Goal: Task Accomplishment & Management: Manage account settings

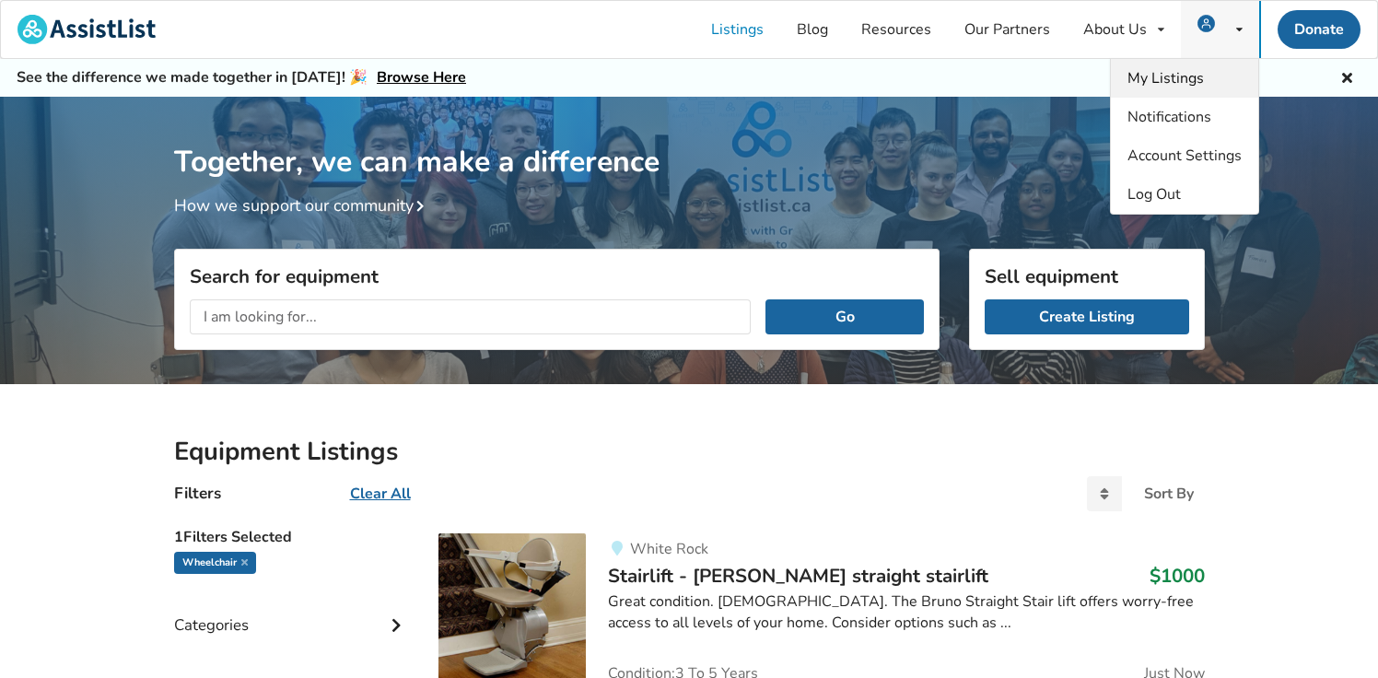
click at [1162, 76] on span "My Listings" at bounding box center [1165, 78] width 76 height 20
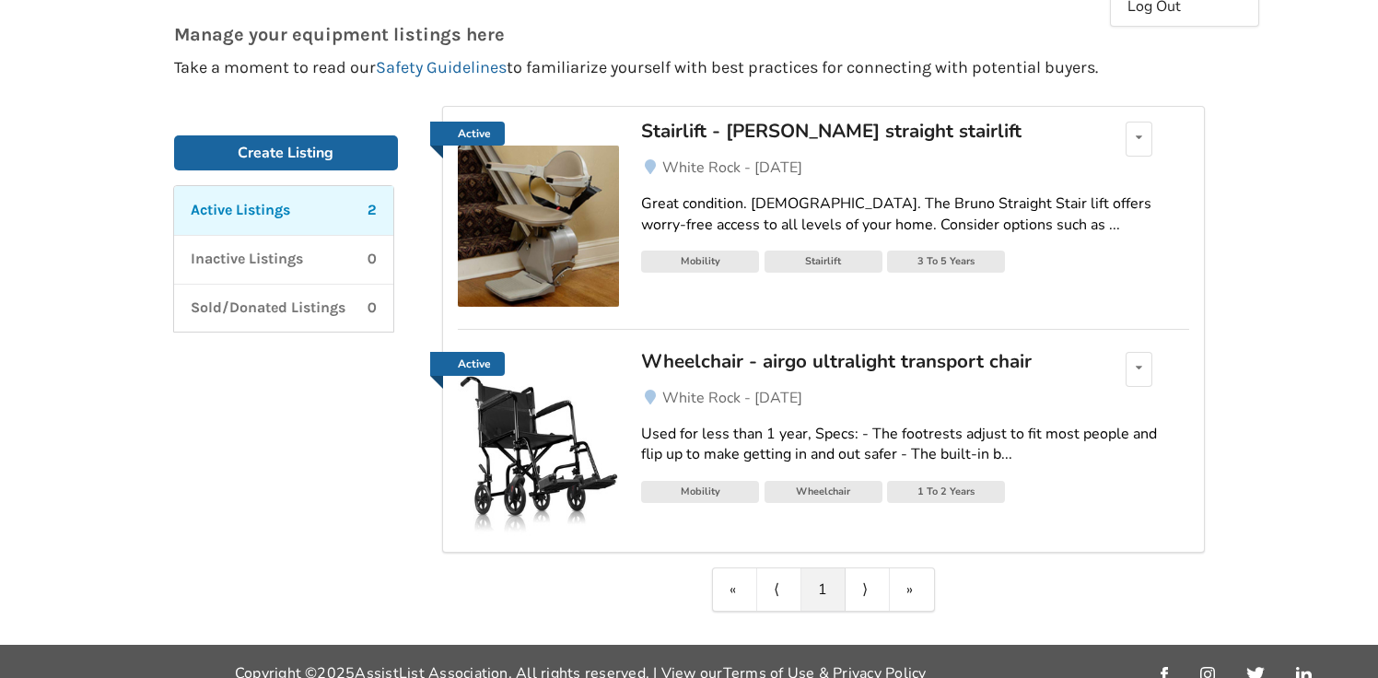
scroll to position [210, 0]
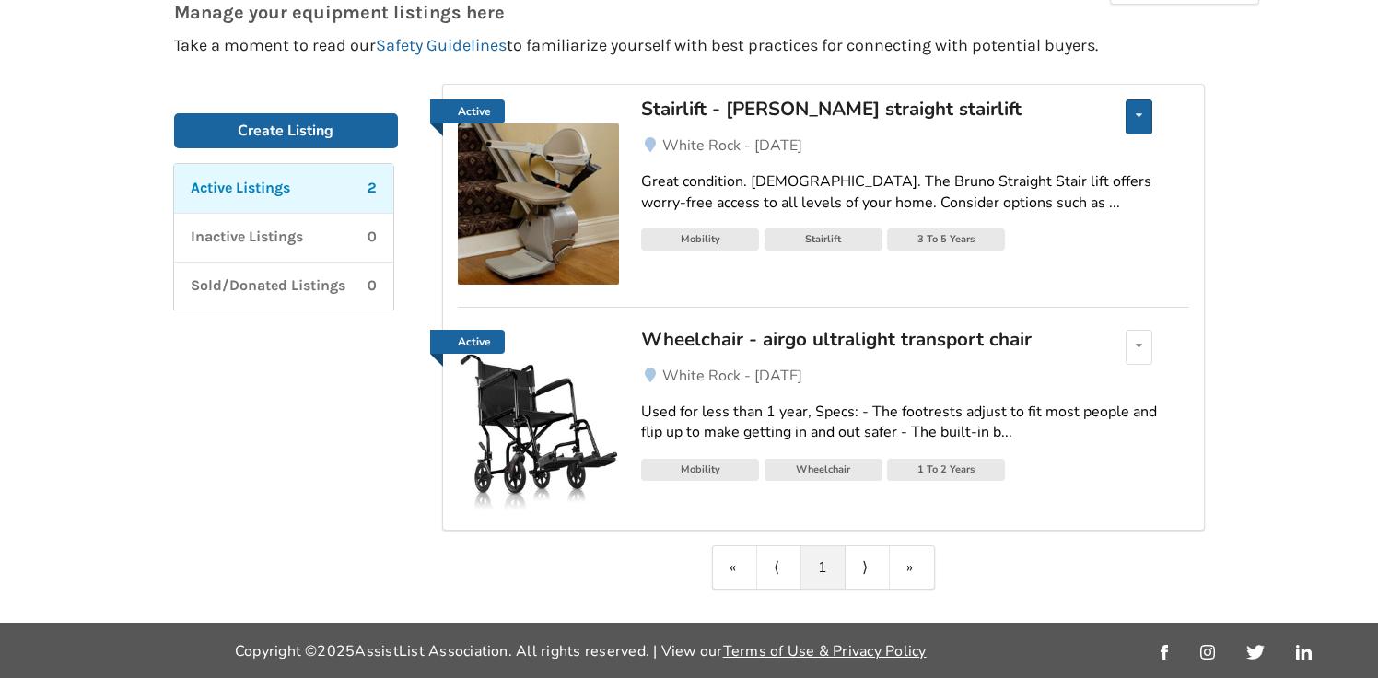
click at [1138, 121] on div "Edit listing Renew listing Mark as Sold Delete listing" at bounding box center [1138, 116] width 27 height 35
click at [1178, 223] on link "Great condition. [DEMOGRAPHIC_DATA]. The Bruno Straight Stair lift offers worry…" at bounding box center [914, 193] width 547 height 72
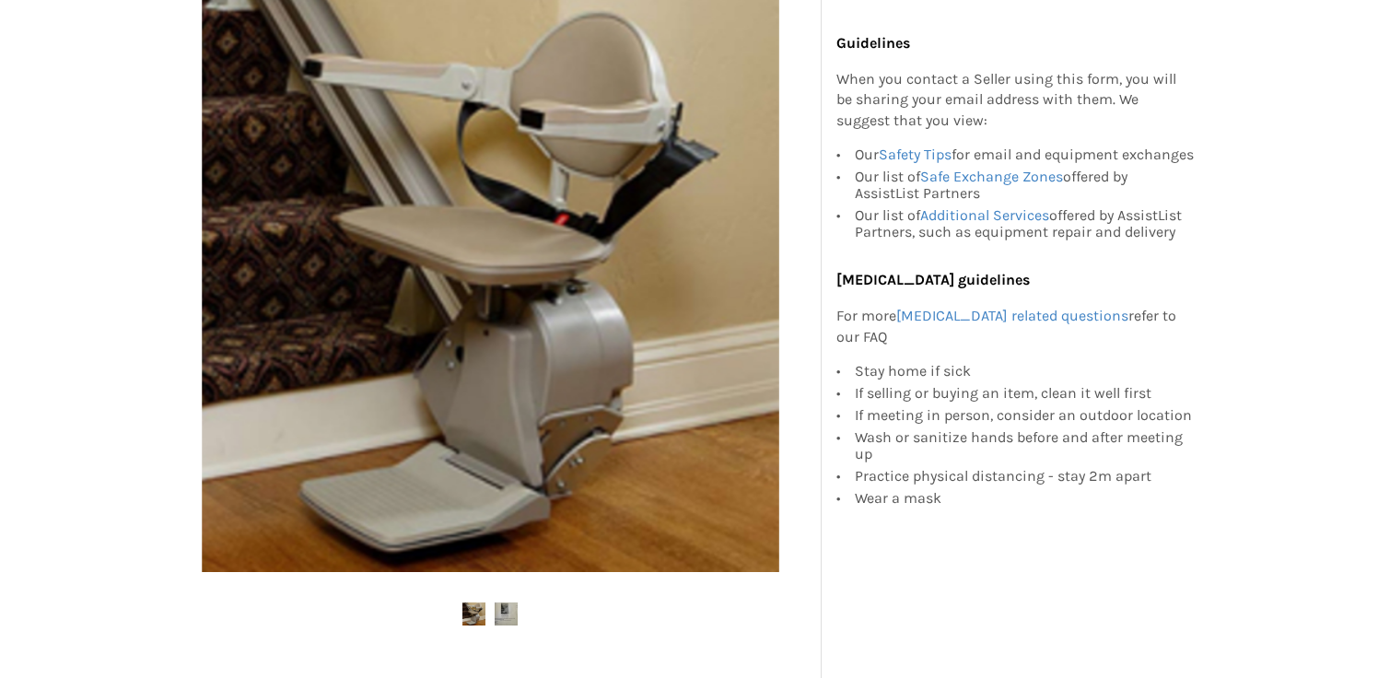
scroll to position [380, 0]
click at [506, 613] on img at bounding box center [506, 612] width 23 height 23
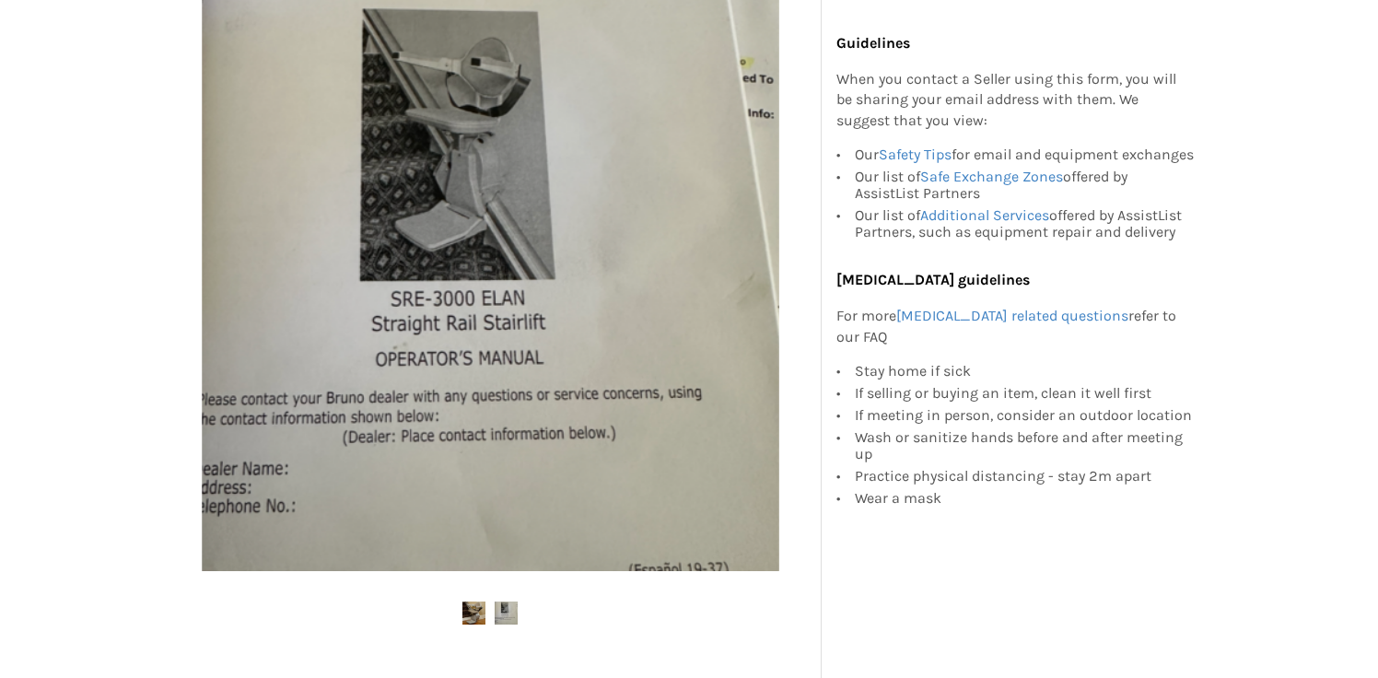
click at [474, 610] on img at bounding box center [473, 612] width 23 height 23
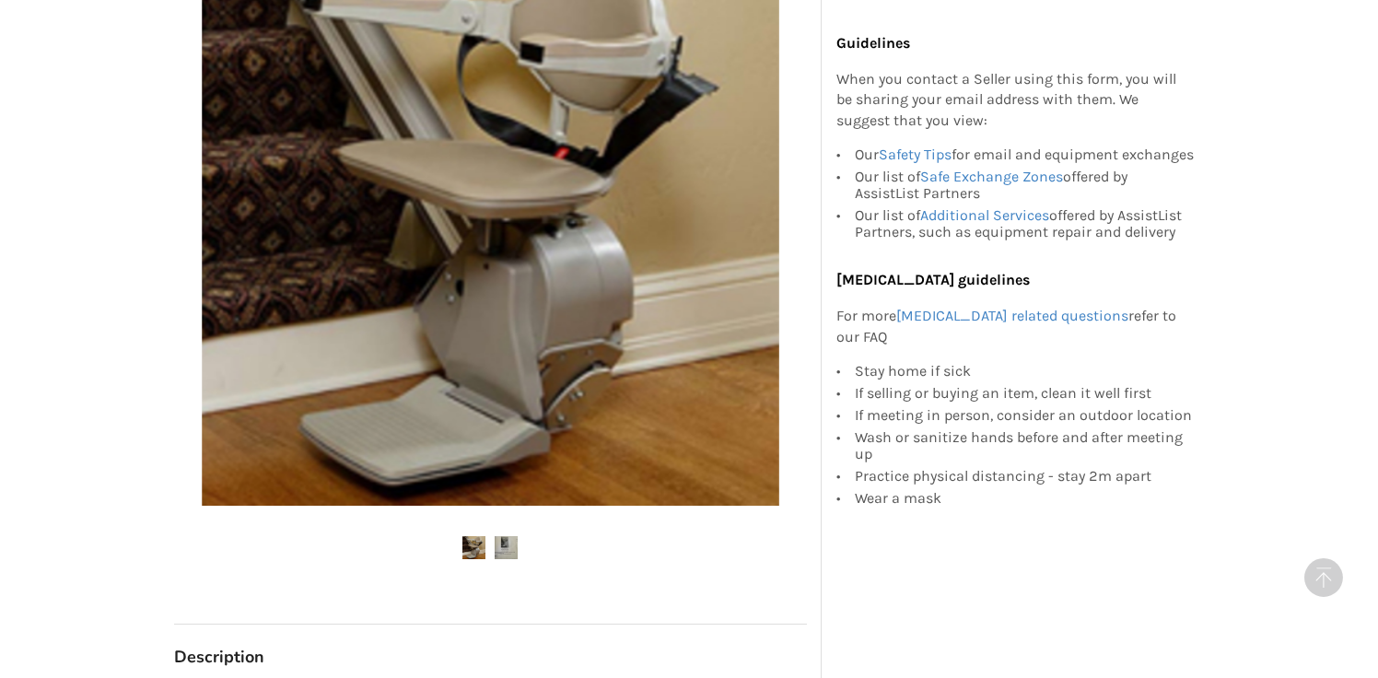
scroll to position [0, 0]
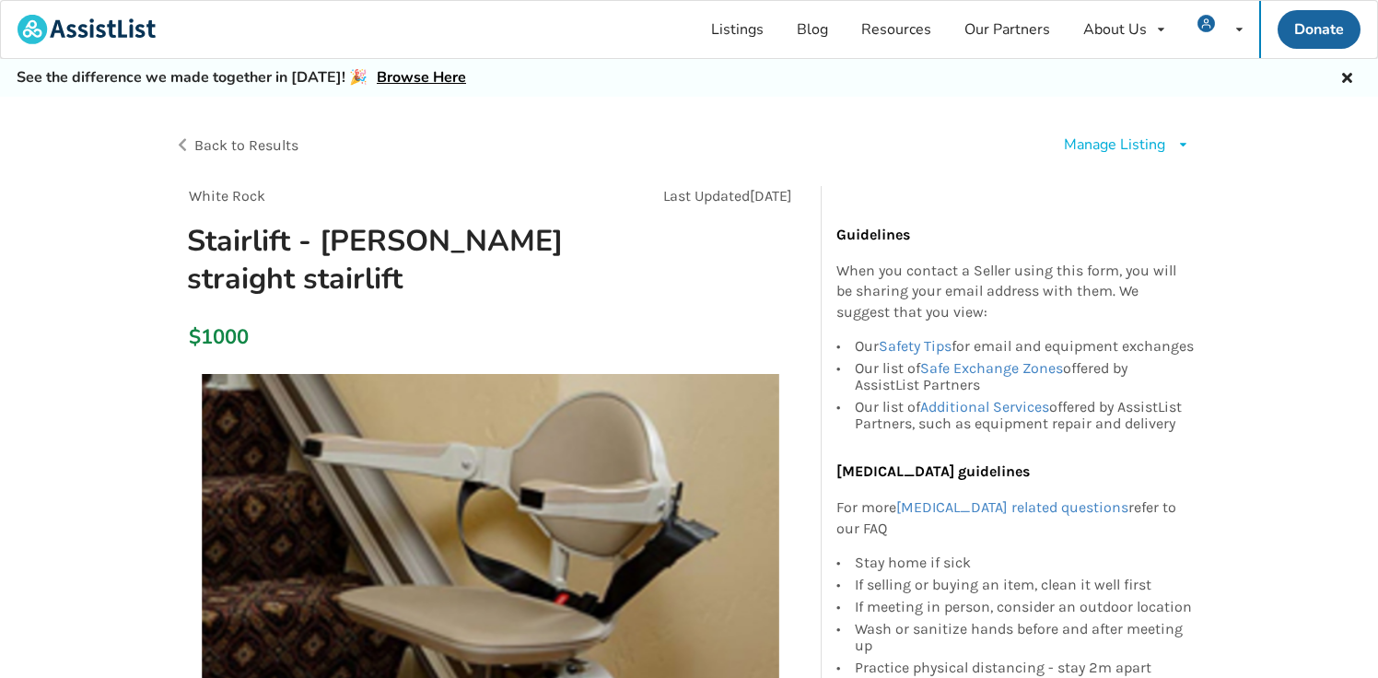
click at [1167, 139] on div "Manage Listing Edit listing Renew listing Mark as Sold Delete listing" at bounding box center [1127, 144] width 126 height 21
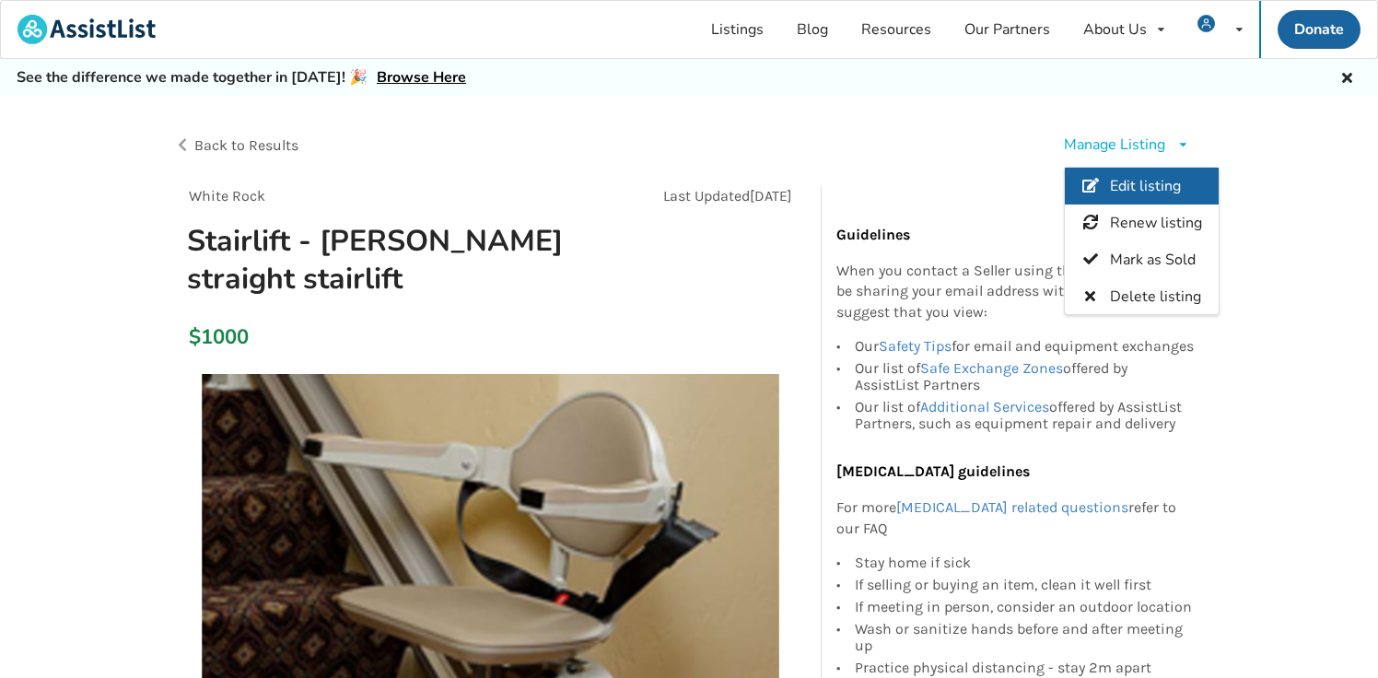
click at [1153, 188] on span "Edit listing" at bounding box center [1144, 186] width 71 height 20
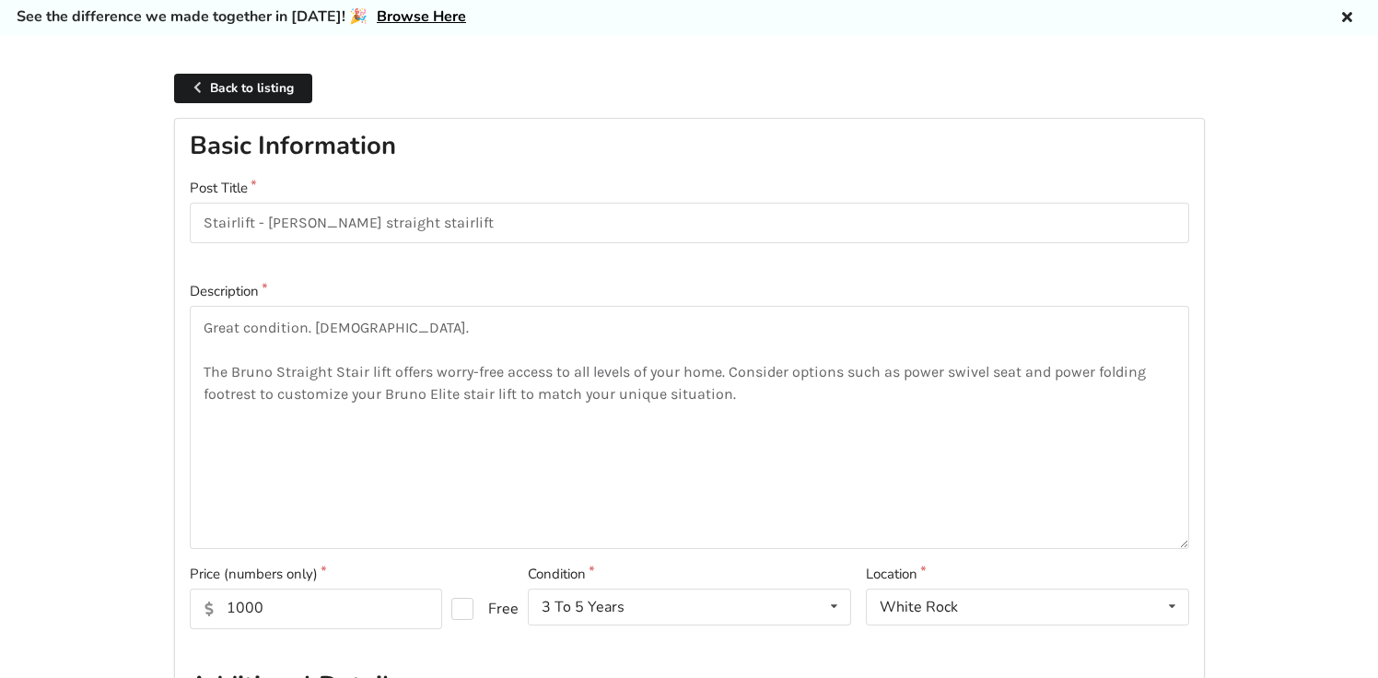
scroll to position [70, 0]
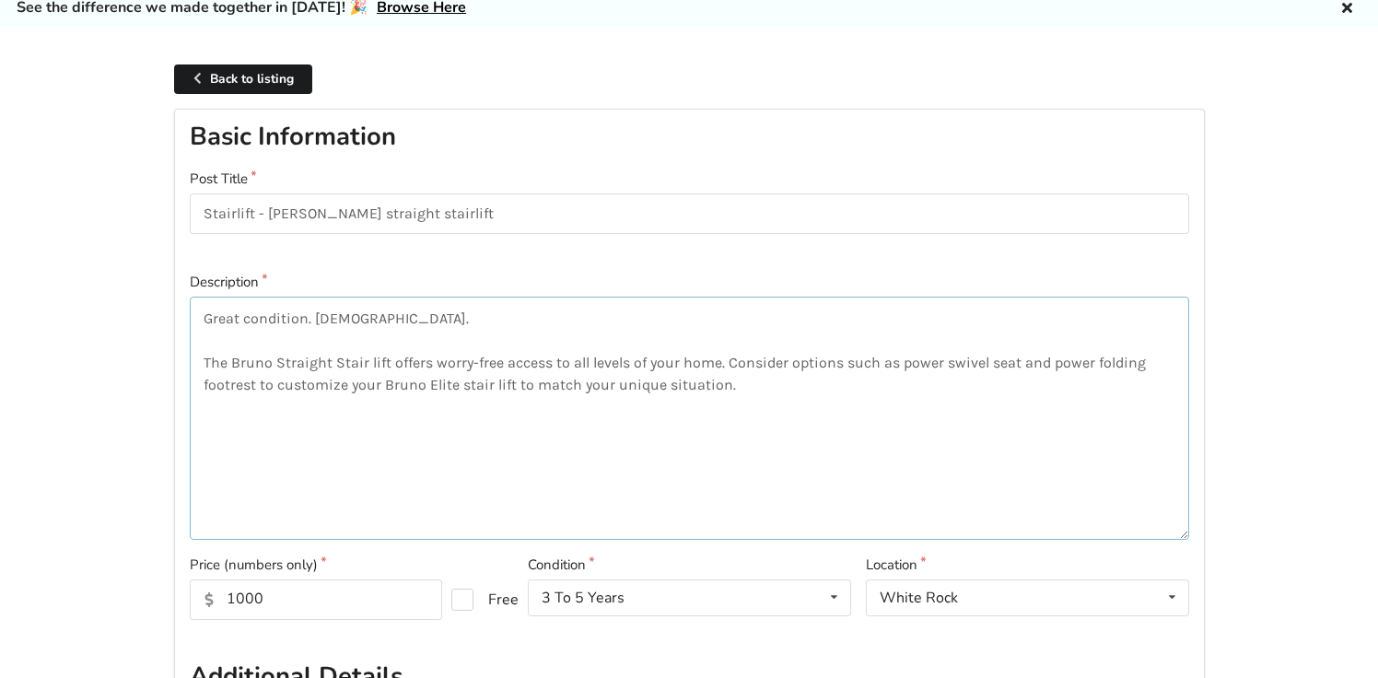
drag, startPoint x: 901, startPoint y: 365, endPoint x: 392, endPoint y: 358, distance: 508.4
click at [392, 358] on textarea "Great condition. [DEMOGRAPHIC_DATA]. The Bruno Straight Stair lift offers worry…" at bounding box center [689, 418] width 999 height 243
drag, startPoint x: 726, startPoint y: 364, endPoint x: 728, endPoint y: 376, distance: 12.1
click at [728, 376] on textarea "Great condition. [DEMOGRAPHIC_DATA]. The Bruno Straight Stair lift with power s…" at bounding box center [689, 418] width 999 height 243
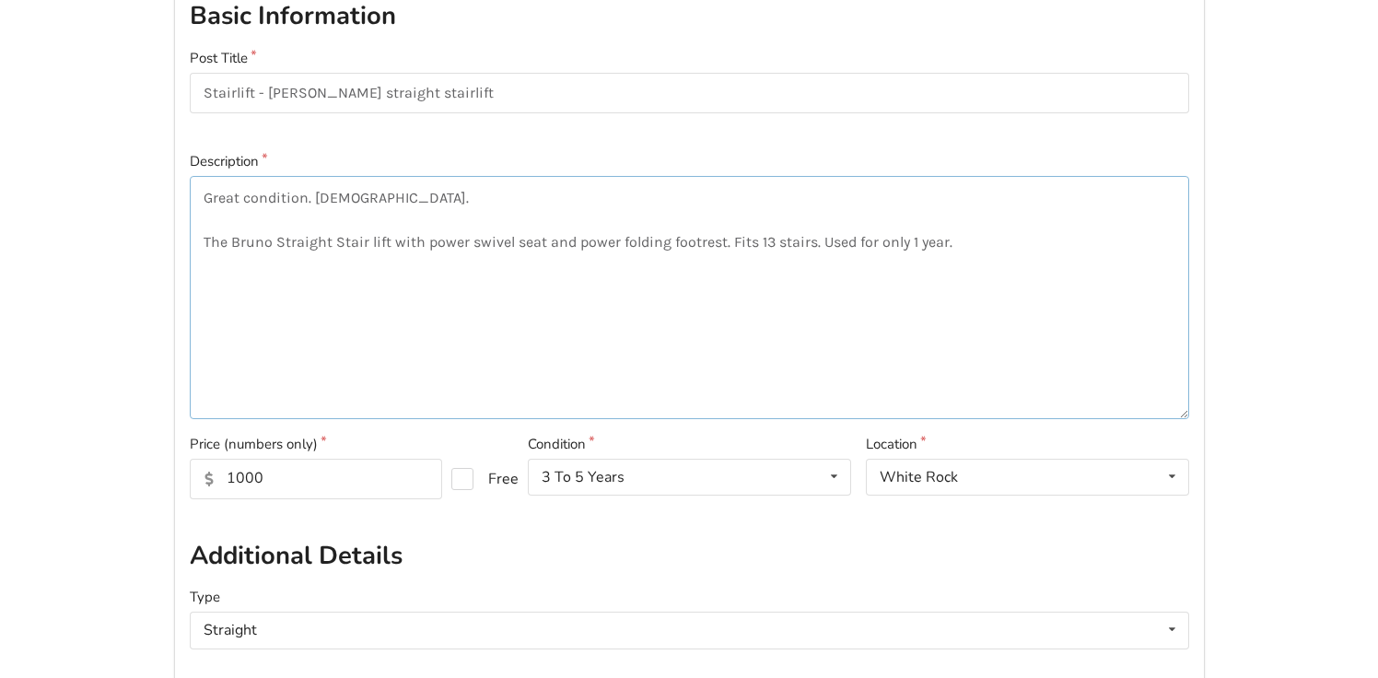
scroll to position [192, 0]
click at [323, 199] on textarea "Great condition. [DEMOGRAPHIC_DATA]. The Bruno Straight Stair lift with power s…" at bounding box center [689, 296] width 999 height 243
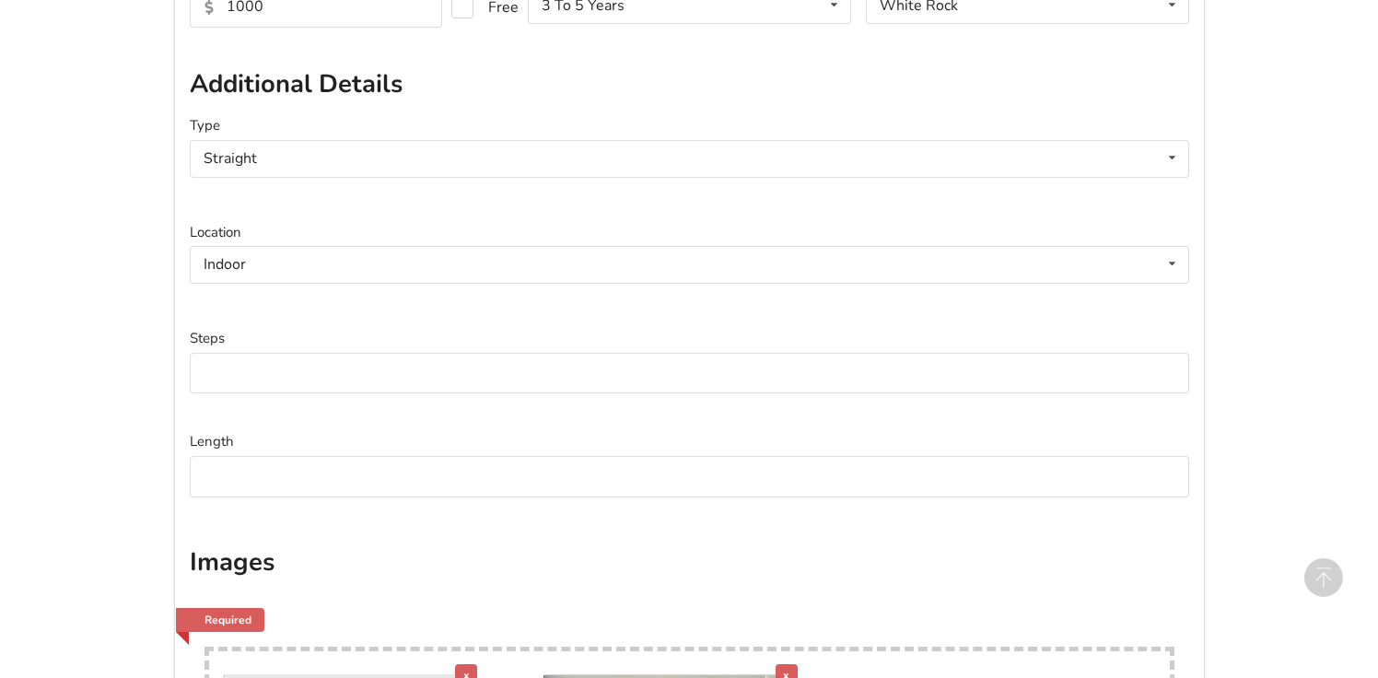
scroll to position [669, 0]
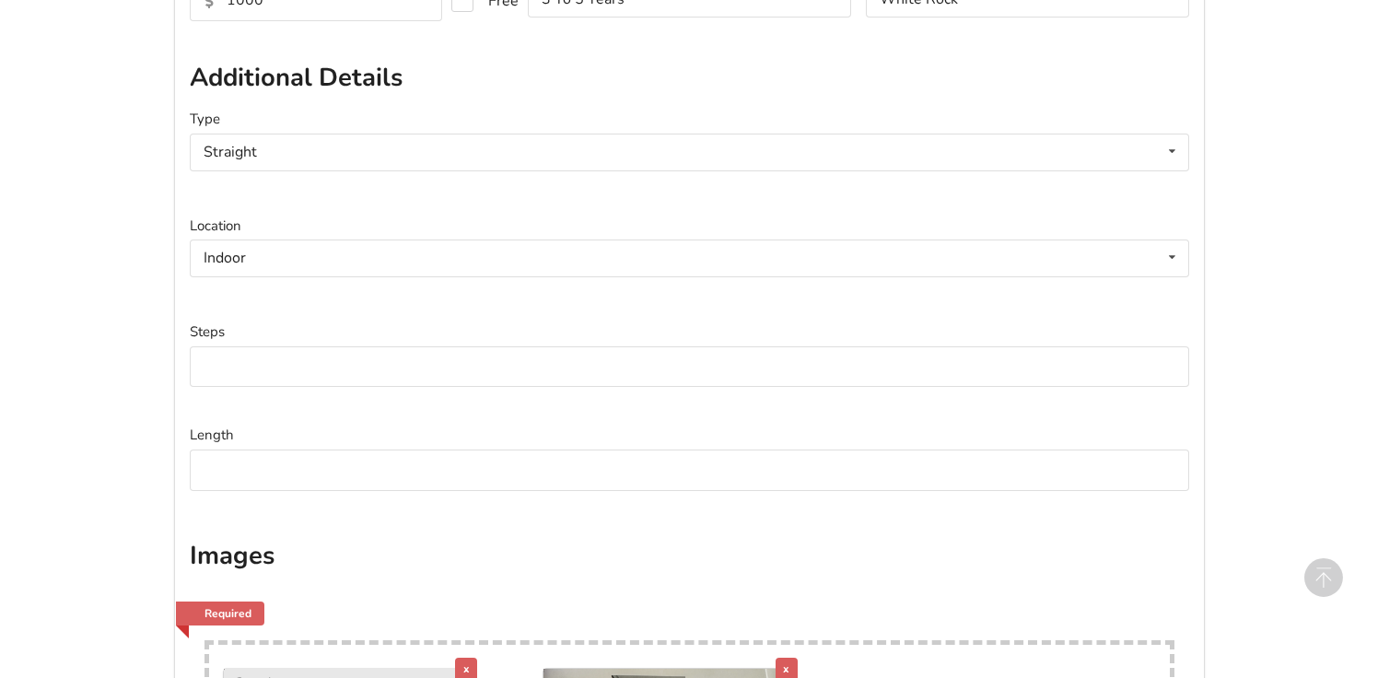
type textarea "Great condition. [DEMOGRAPHIC_DATA]. The Bruno Straight Stair lift with power s…"
click at [336, 366] on input at bounding box center [689, 366] width 999 height 41
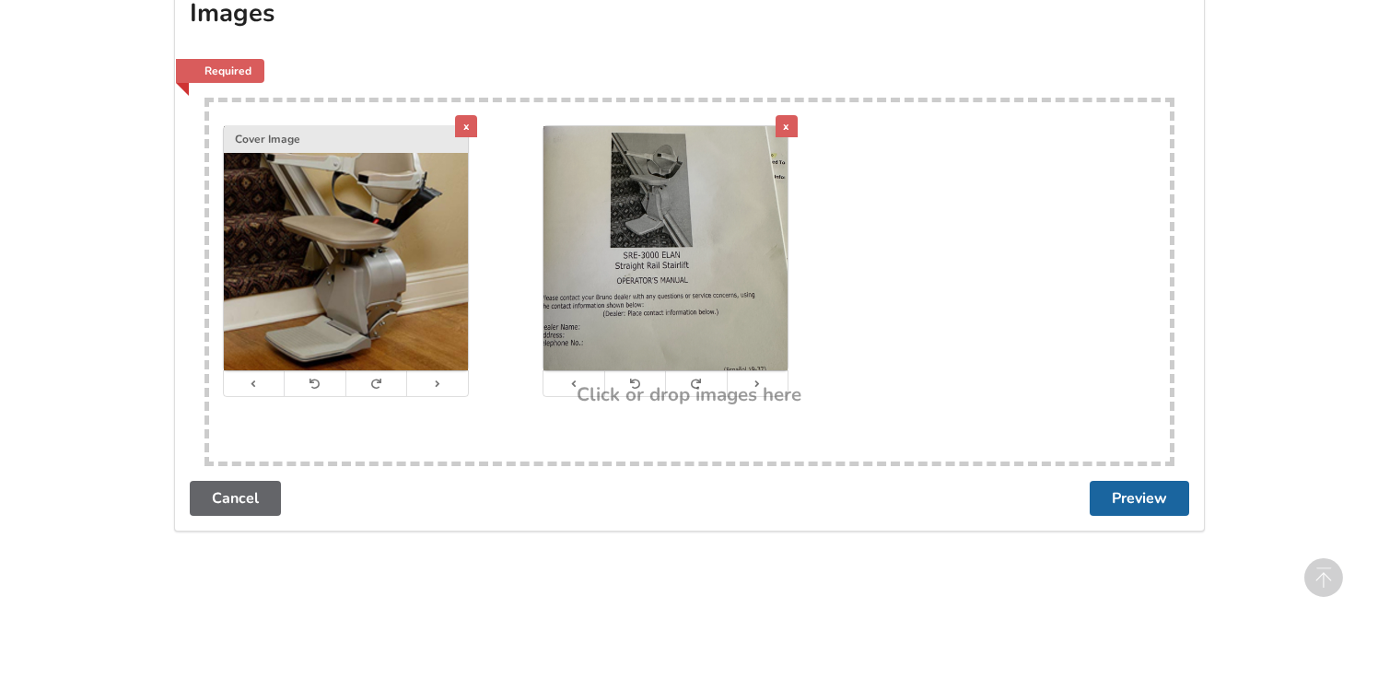
scroll to position [1268, 0]
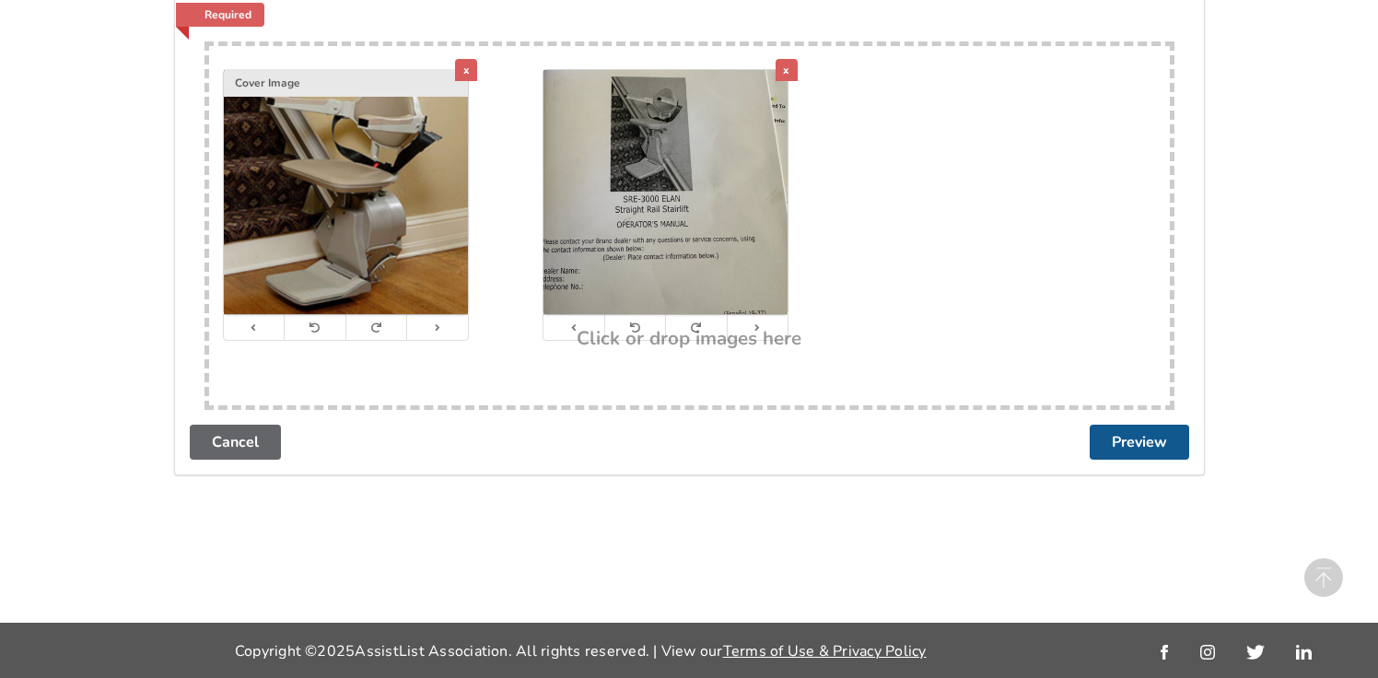
type input "13"
click at [1153, 442] on button "Preview" at bounding box center [1138, 442] width 99 height 35
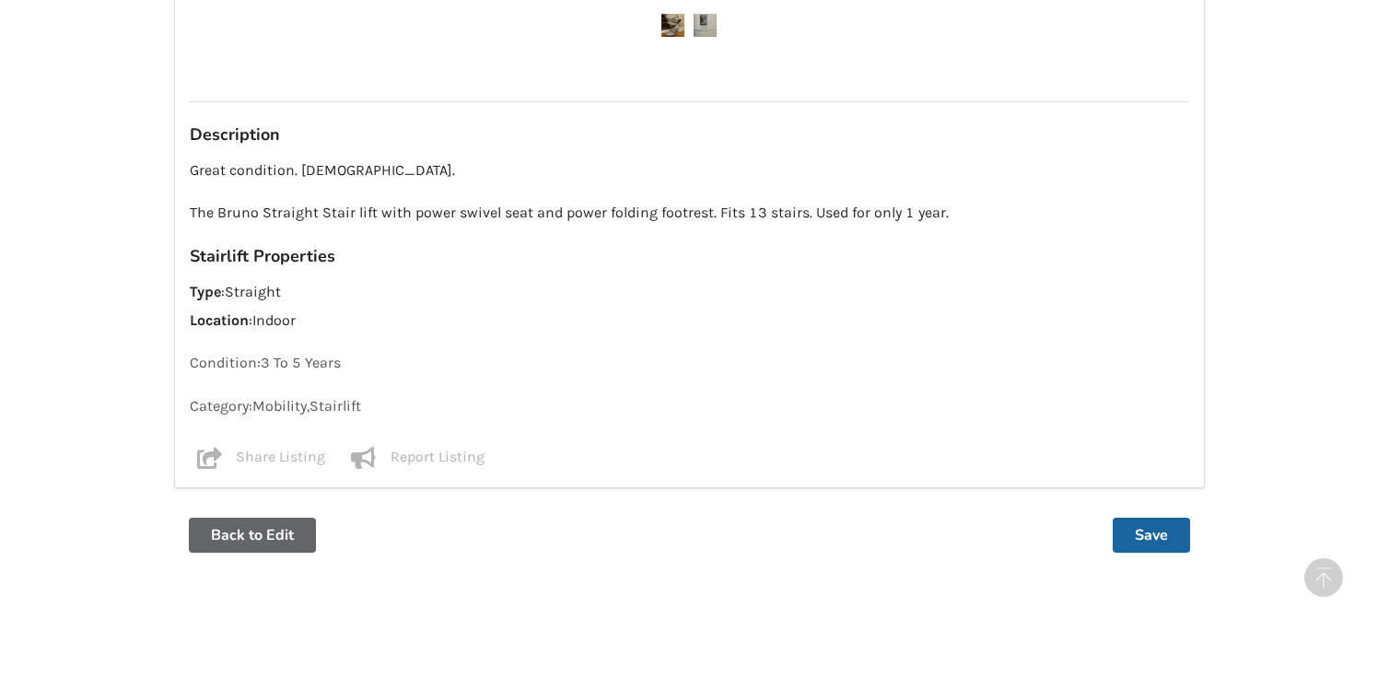
scroll to position [1403, 0]
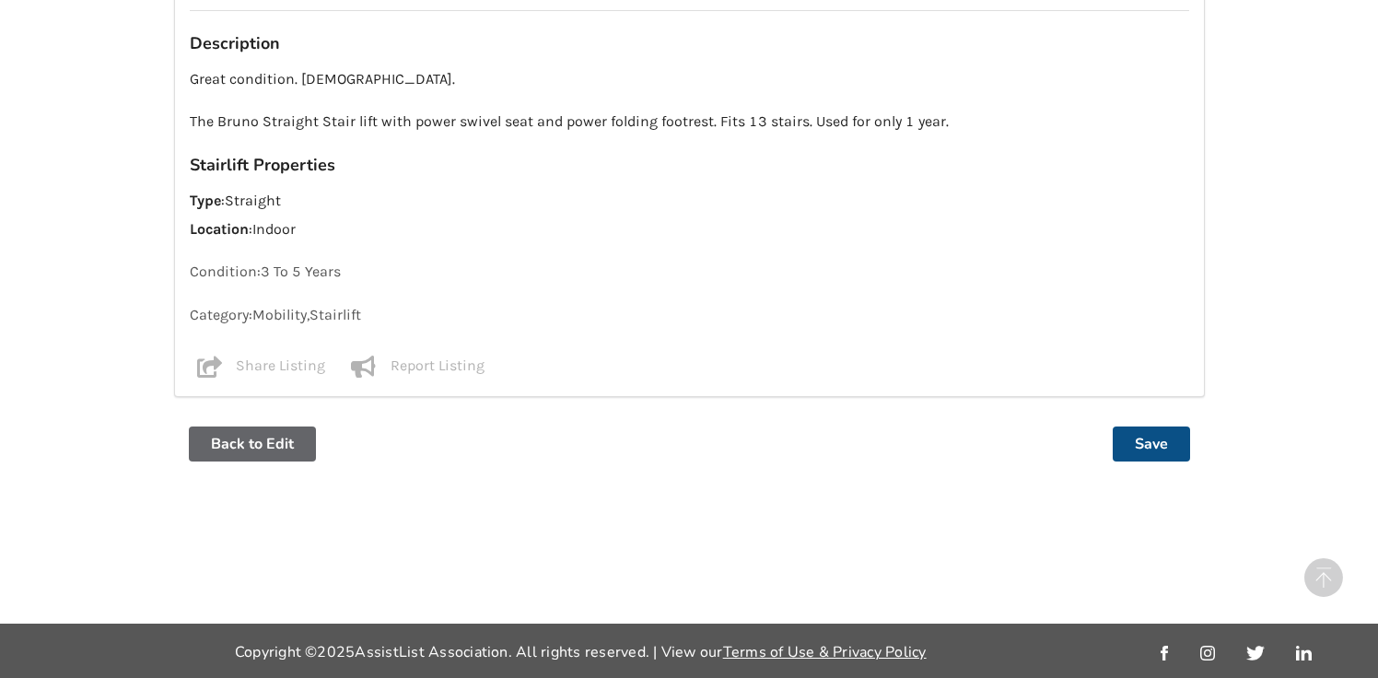
click at [1151, 436] on button "Save" at bounding box center [1150, 443] width 77 height 35
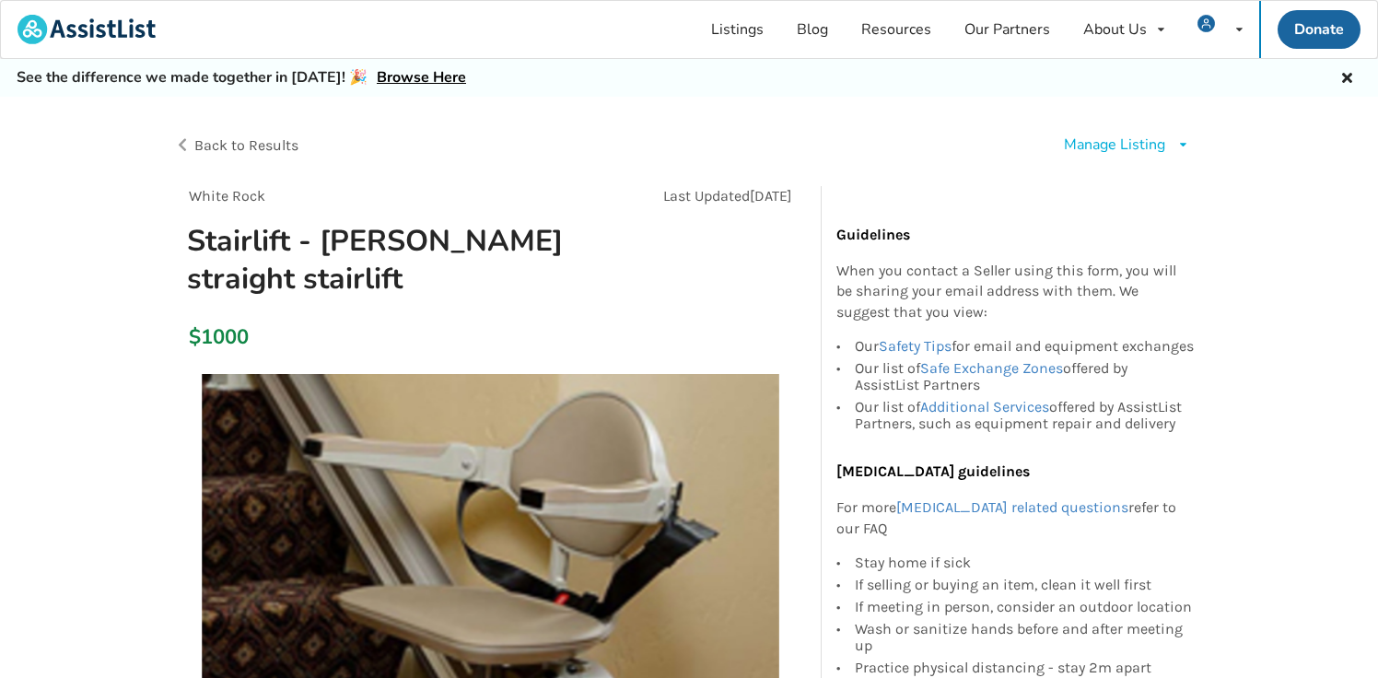
click at [1345, 77] on icon at bounding box center [1346, 75] width 17 height 15
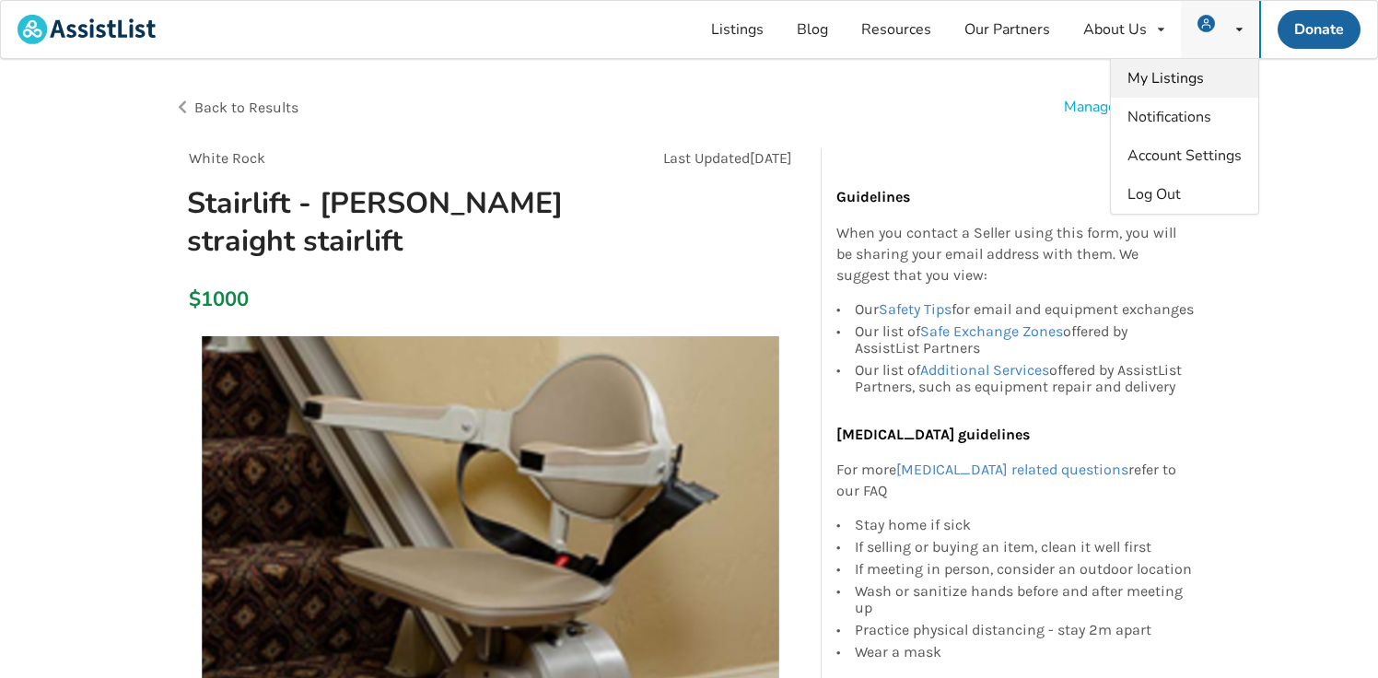
click at [1196, 77] on span "My Listings" at bounding box center [1165, 78] width 76 height 20
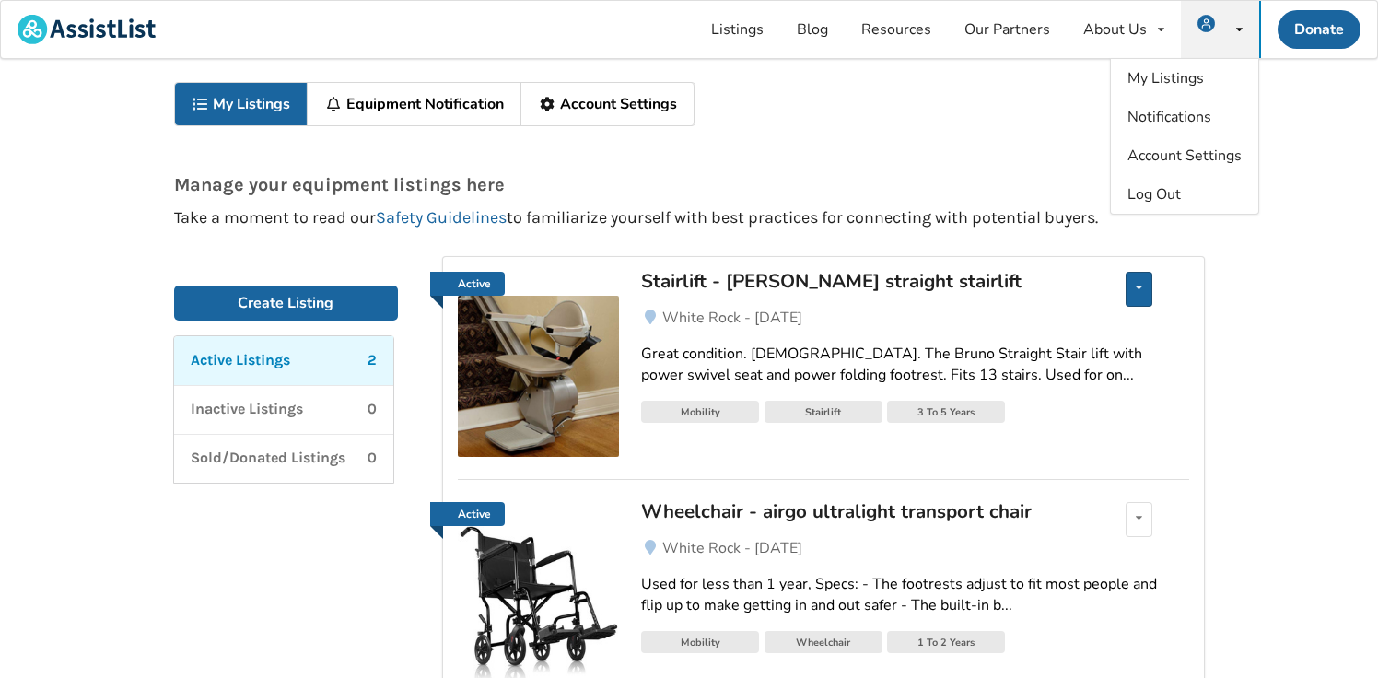
click at [1131, 289] on div "Edit listing Renew listing Mark as Sold Delete listing" at bounding box center [1138, 289] width 27 height 35
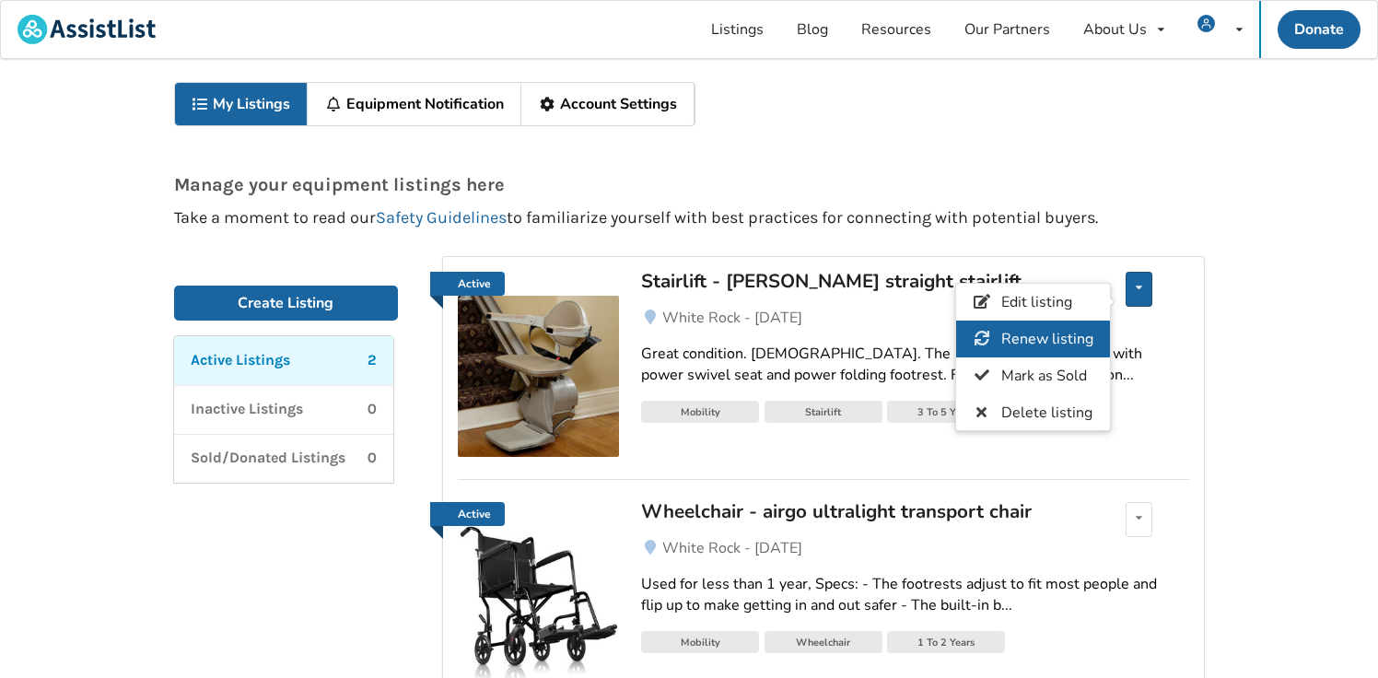
click at [1039, 343] on span "Renew listing" at bounding box center [1046, 339] width 92 height 20
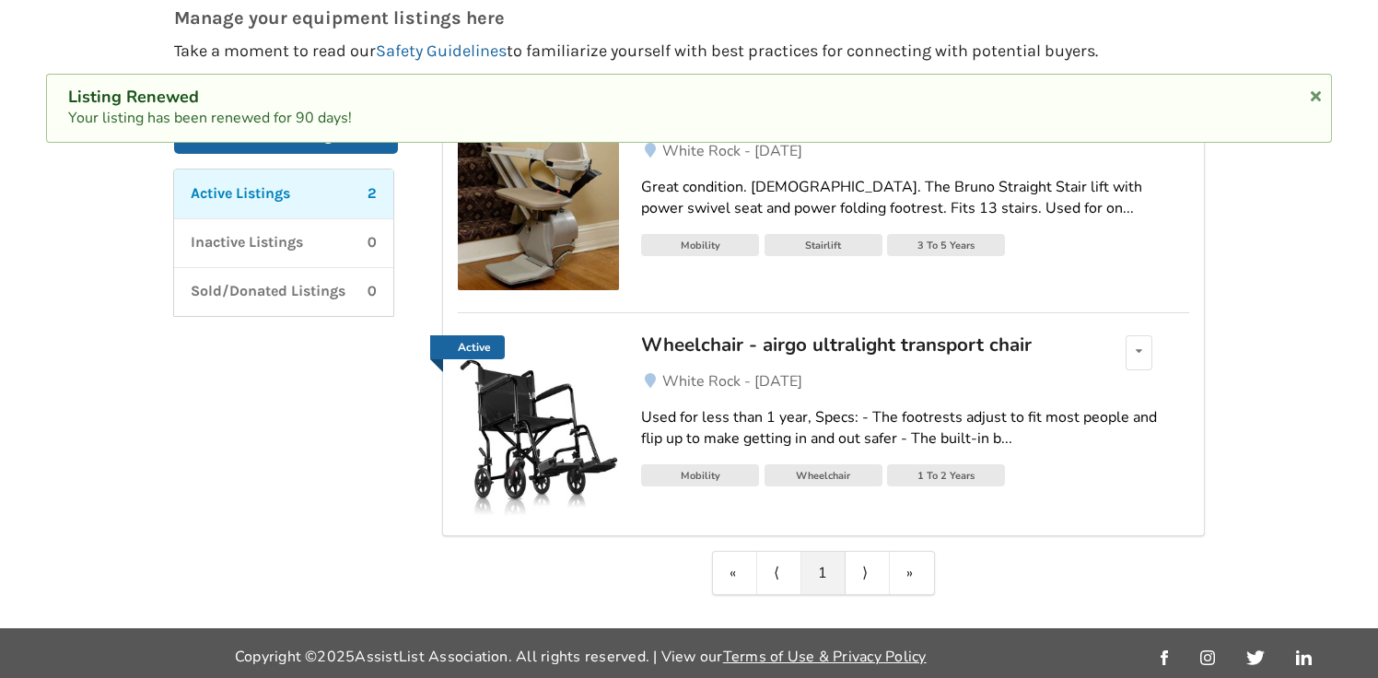
scroll to position [172, 0]
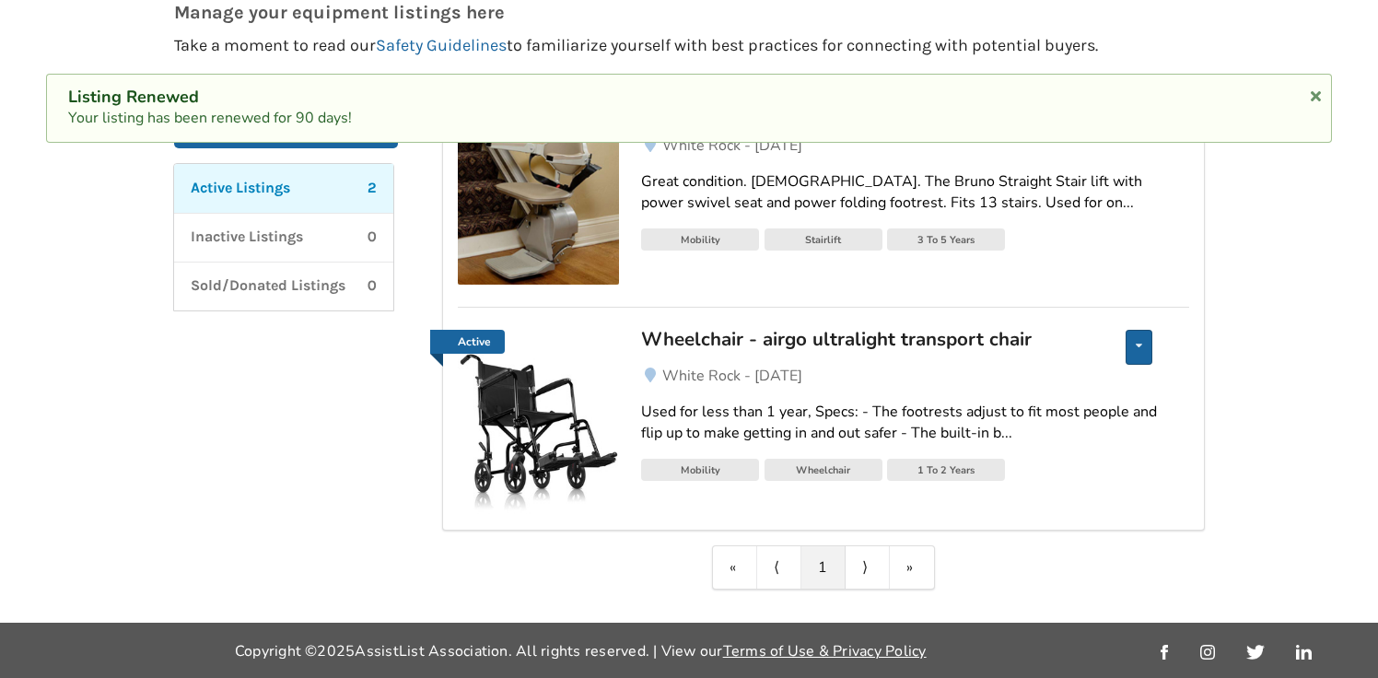
click at [1138, 346] on icon at bounding box center [1138, 345] width 6 height 11
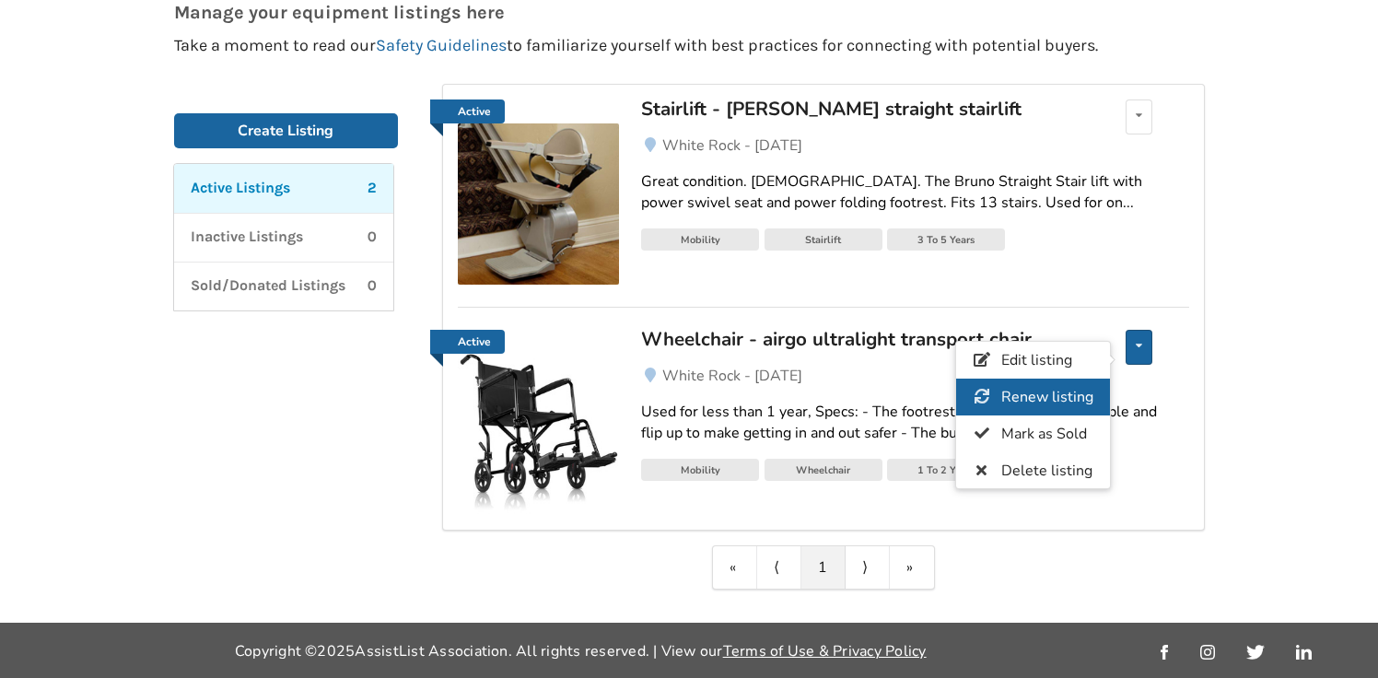
click at [1042, 395] on span "Renew listing" at bounding box center [1046, 397] width 92 height 20
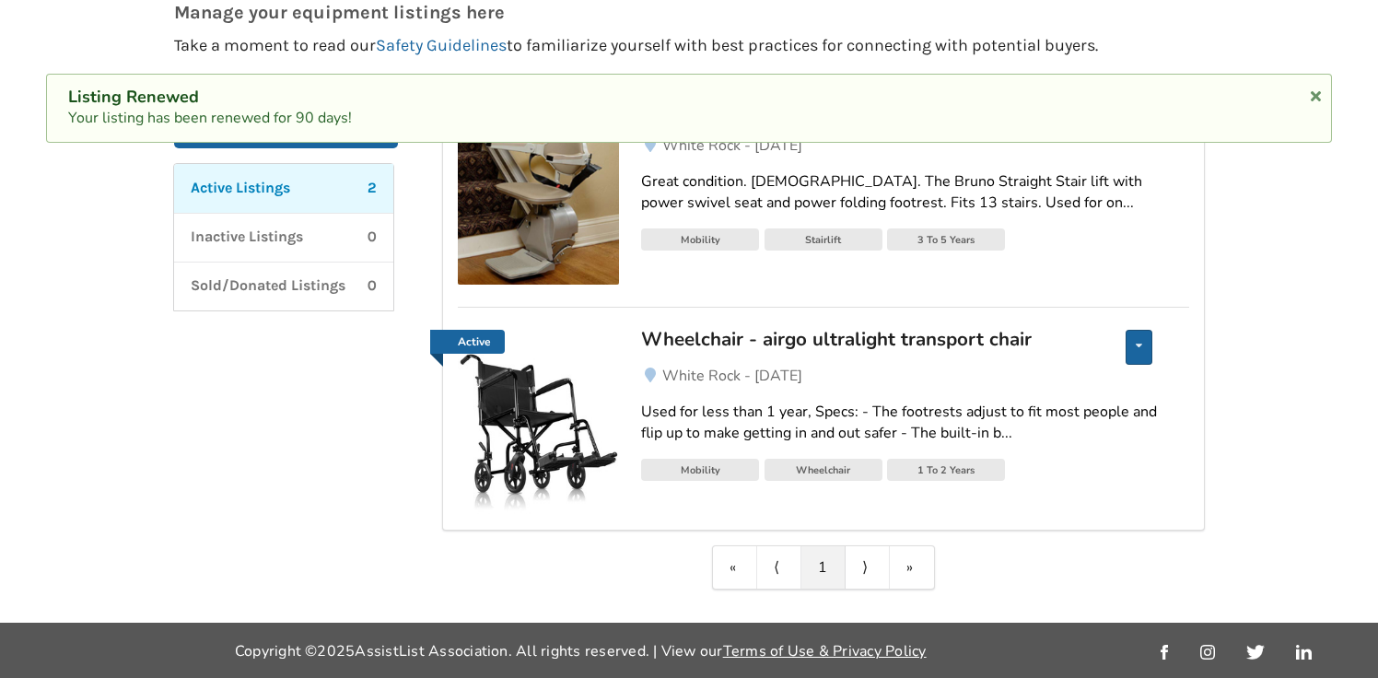
click at [1136, 337] on div "Edit listing Renew listing Mark as Sold Delete listing" at bounding box center [1138, 347] width 27 height 35
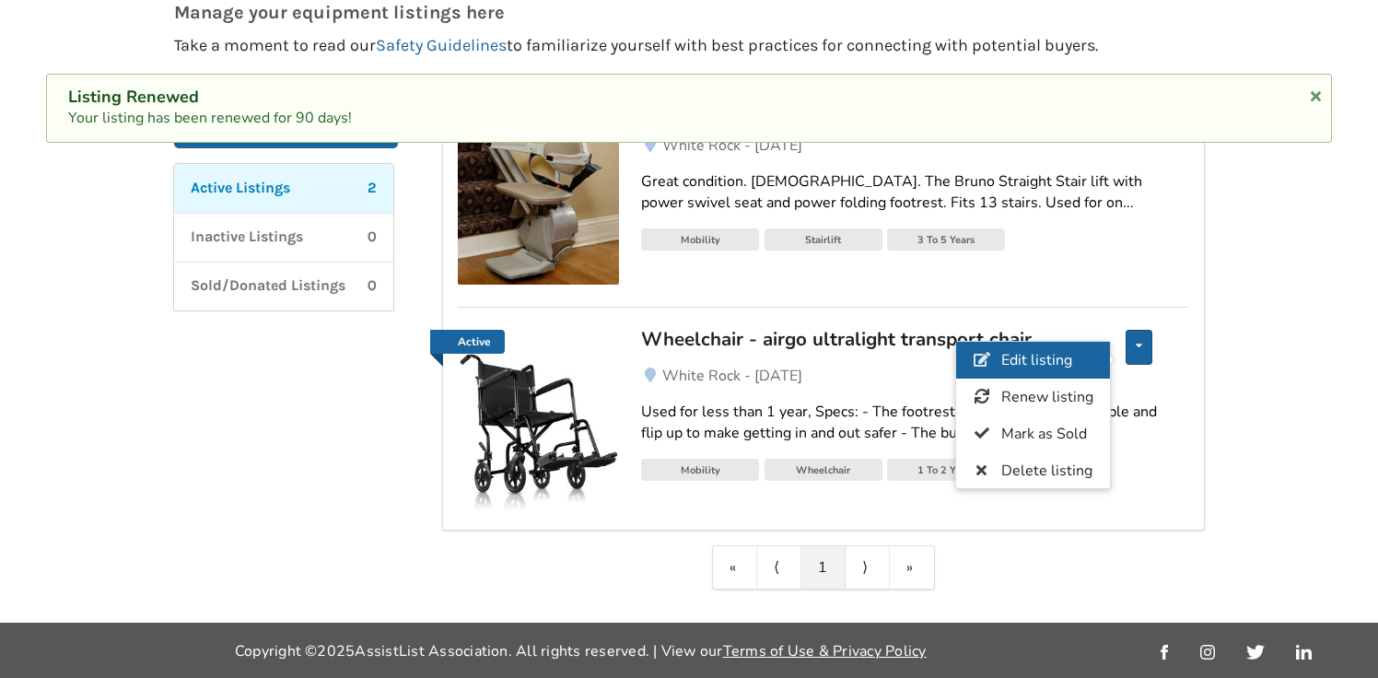
click at [1041, 369] on span "Edit listing" at bounding box center [1035, 361] width 71 height 20
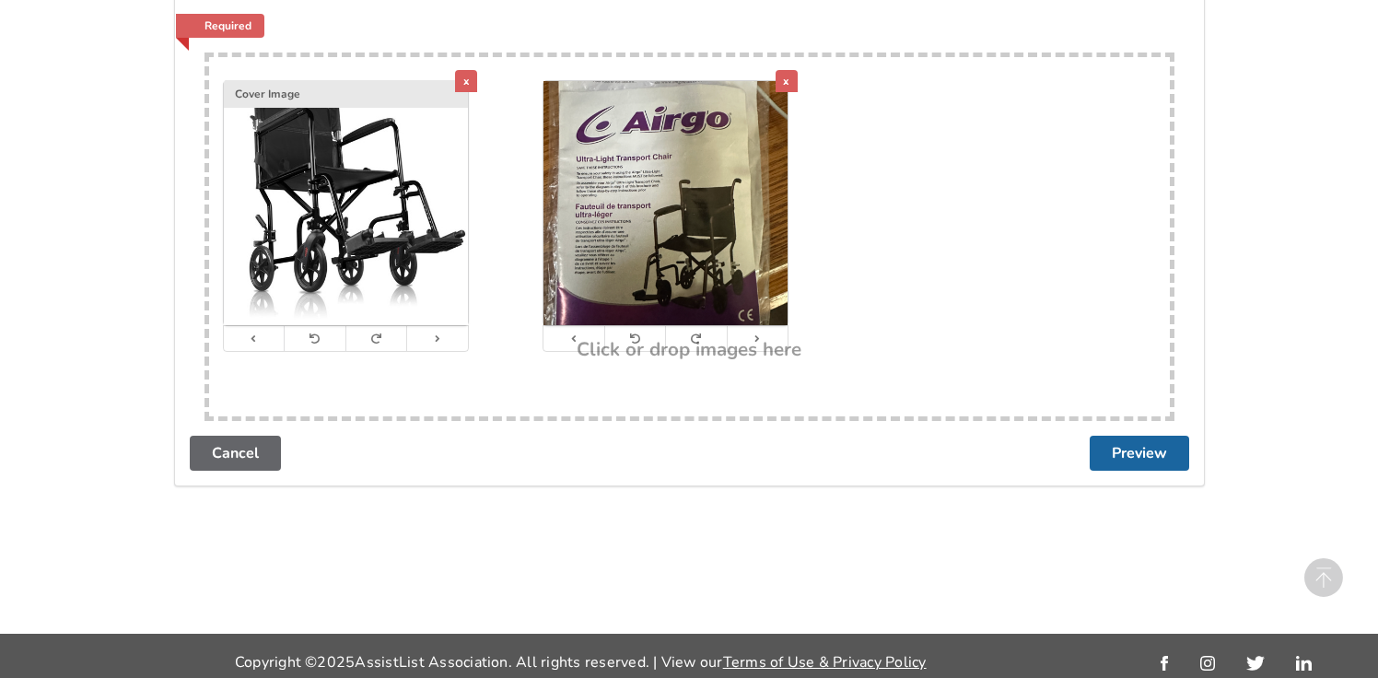
scroll to position [3447, 0]
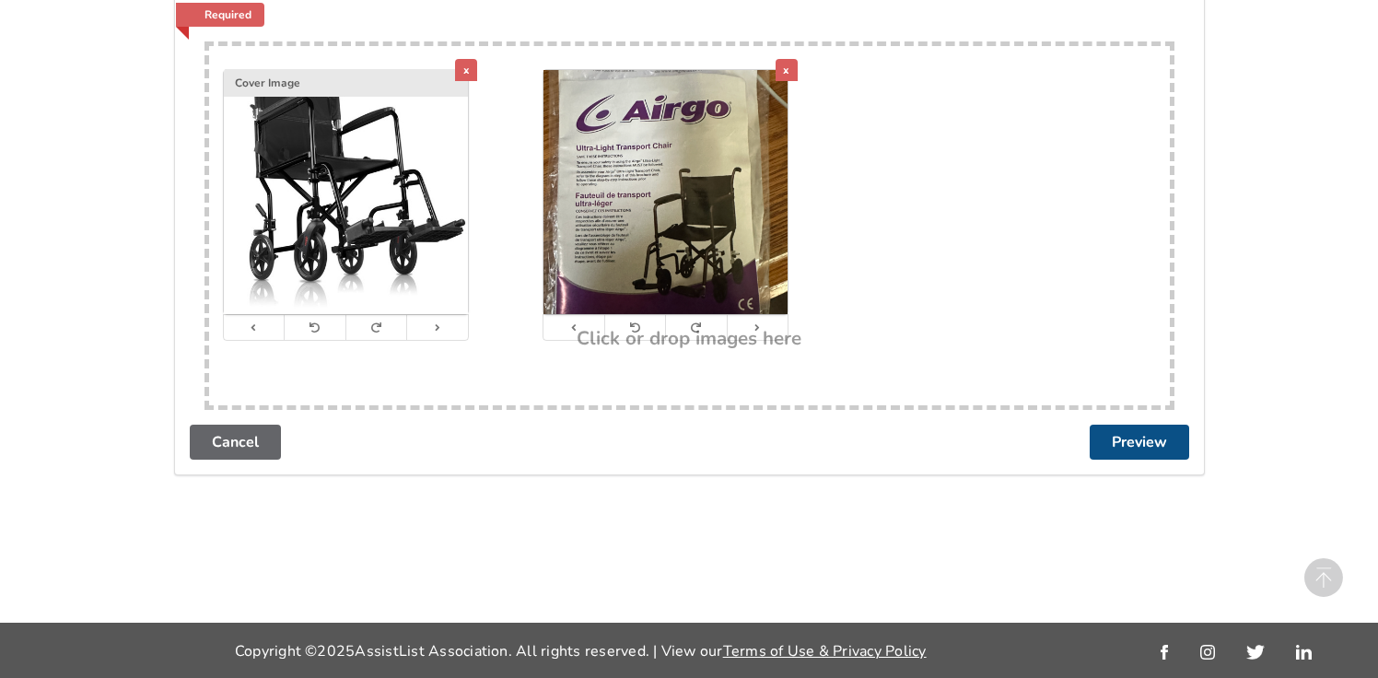
click at [1125, 443] on button "Preview" at bounding box center [1138, 442] width 99 height 35
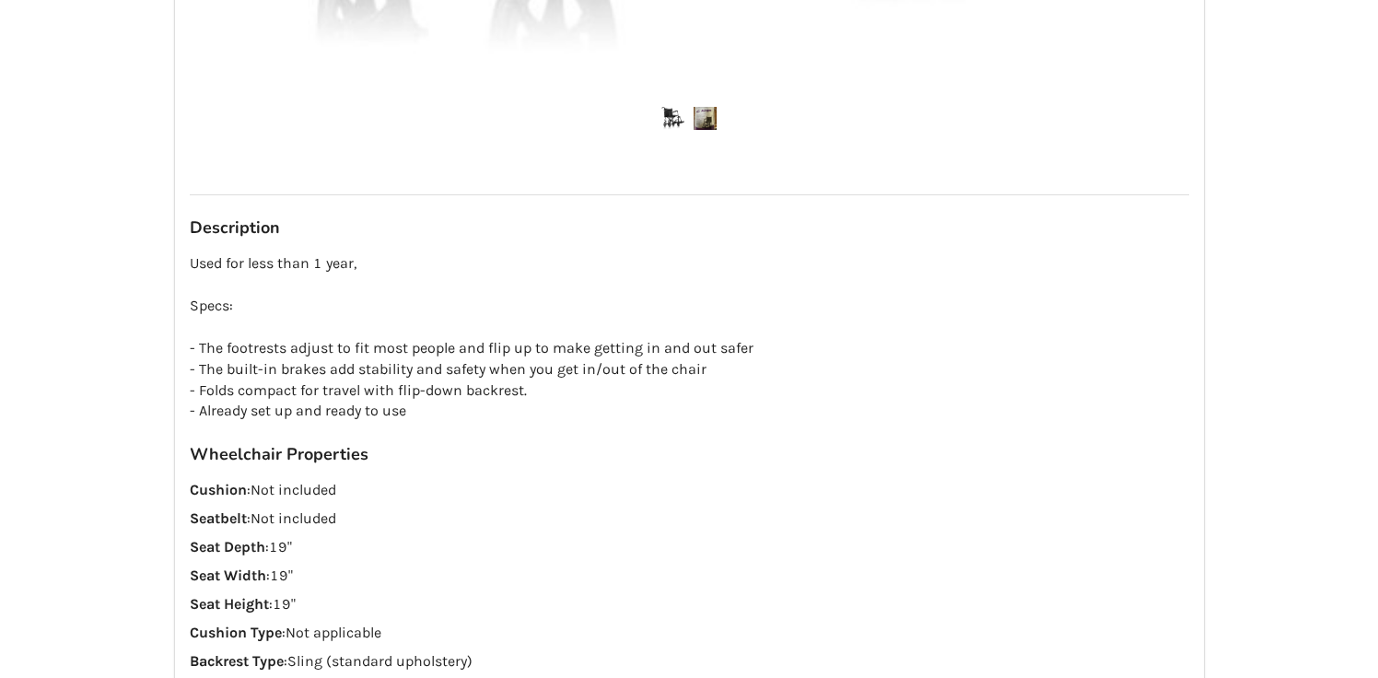
scroll to position [1641, 0]
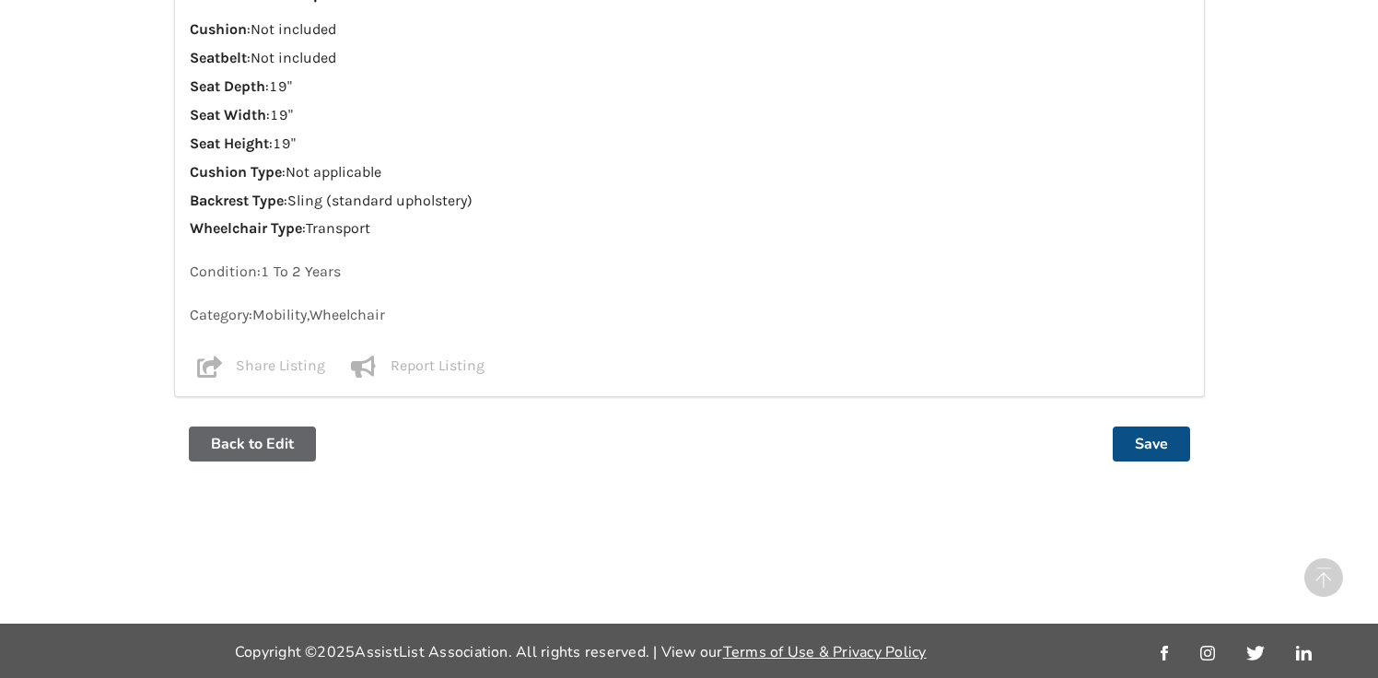
click at [1158, 445] on button "Save" at bounding box center [1150, 443] width 77 height 35
